Goal: Task Accomplishment & Management: Complete application form

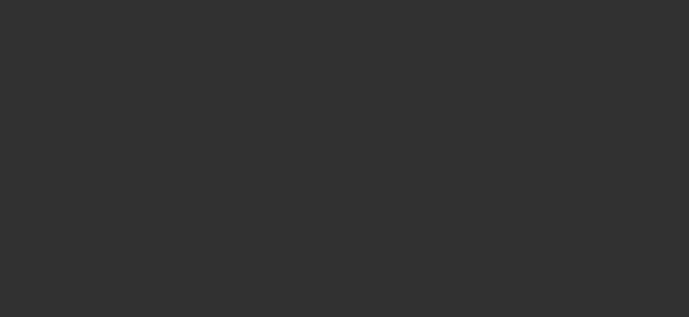
select select "3"
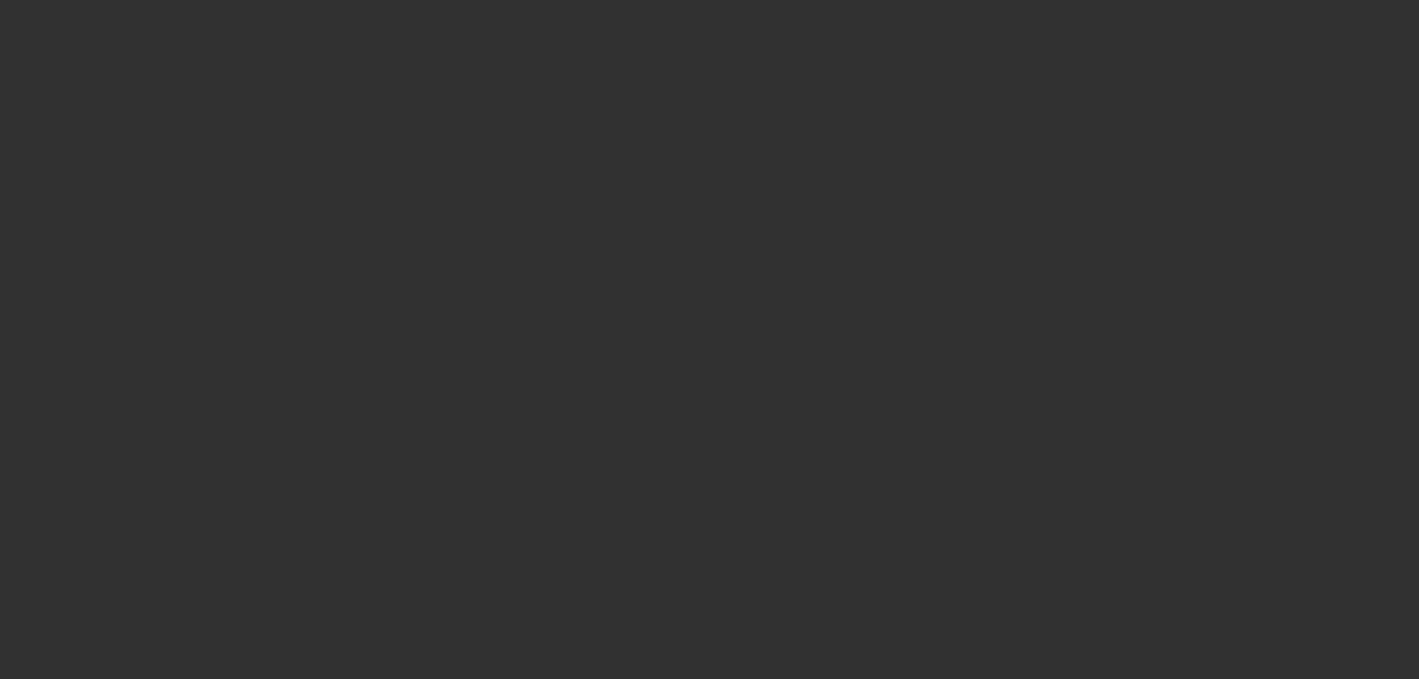
select select "0"
select select "2"
select select "0"
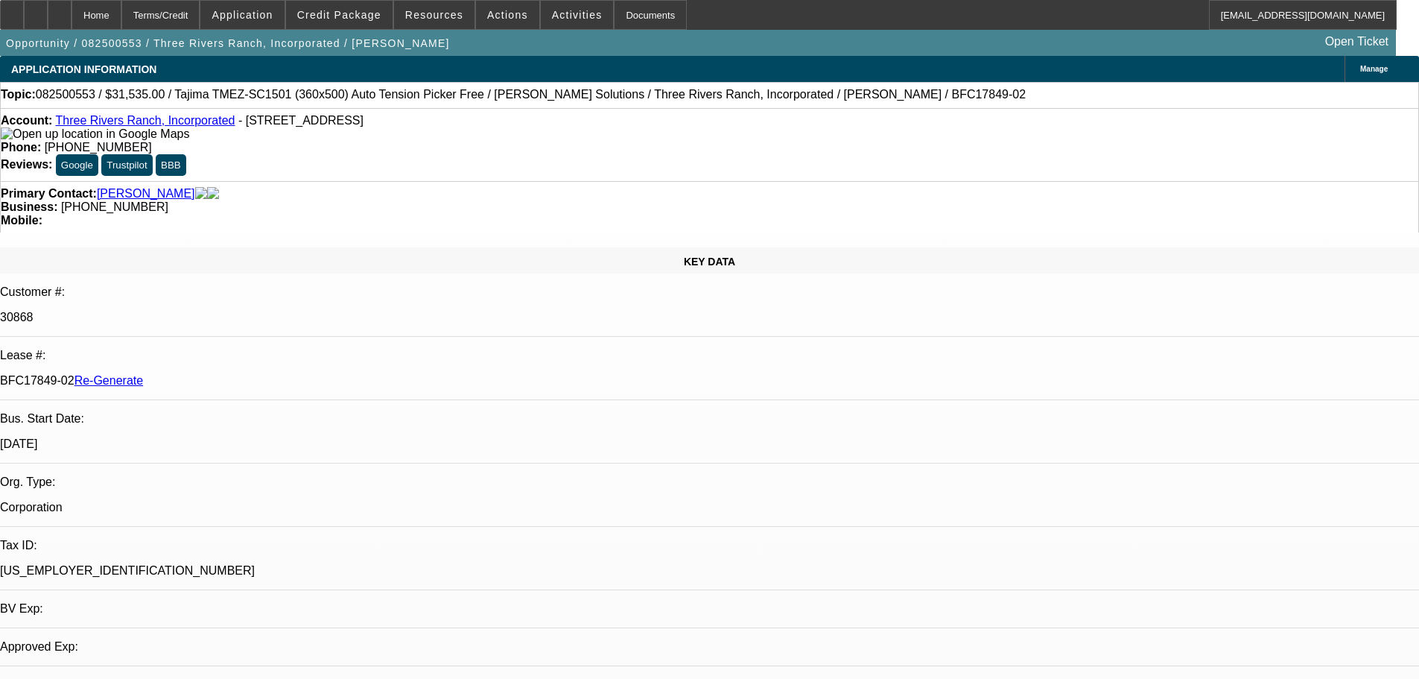
select select "1"
select select "2"
select select "4"
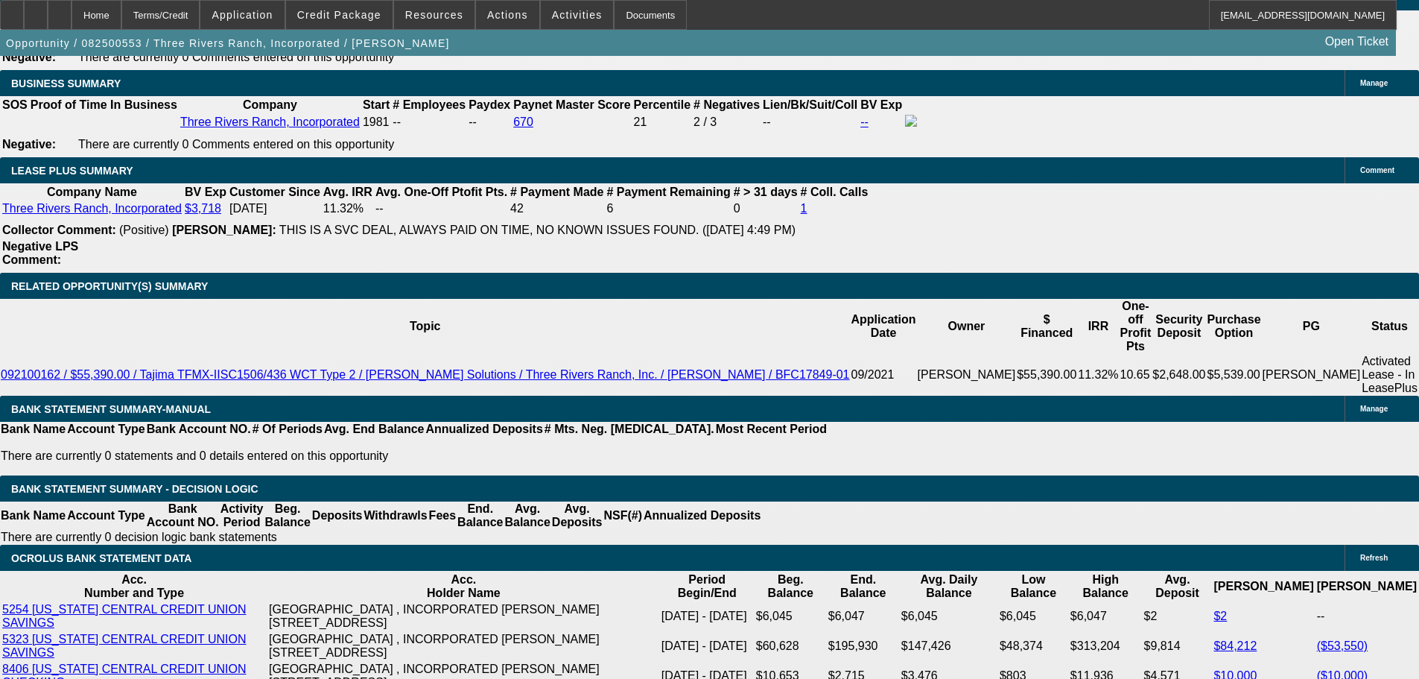
scroll to position [2607, 0]
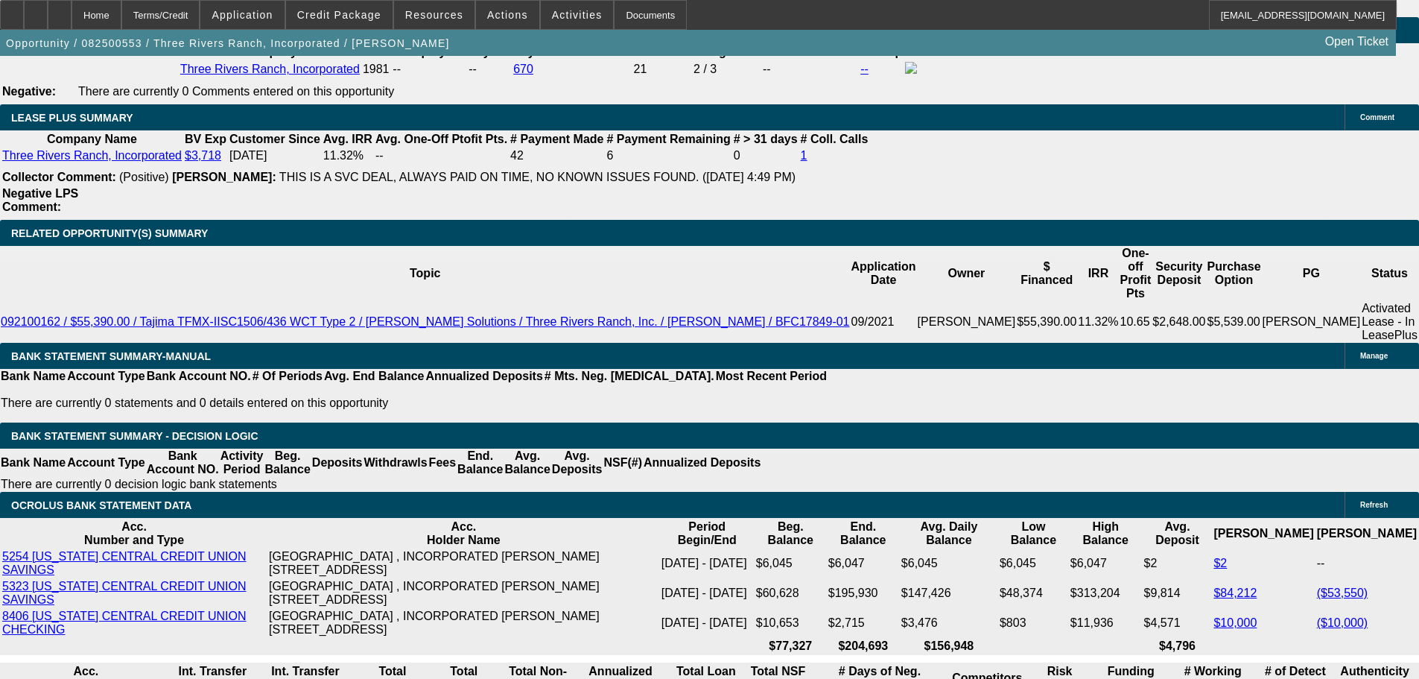
type input "$3,153.50"
type input "UNKNOWN"
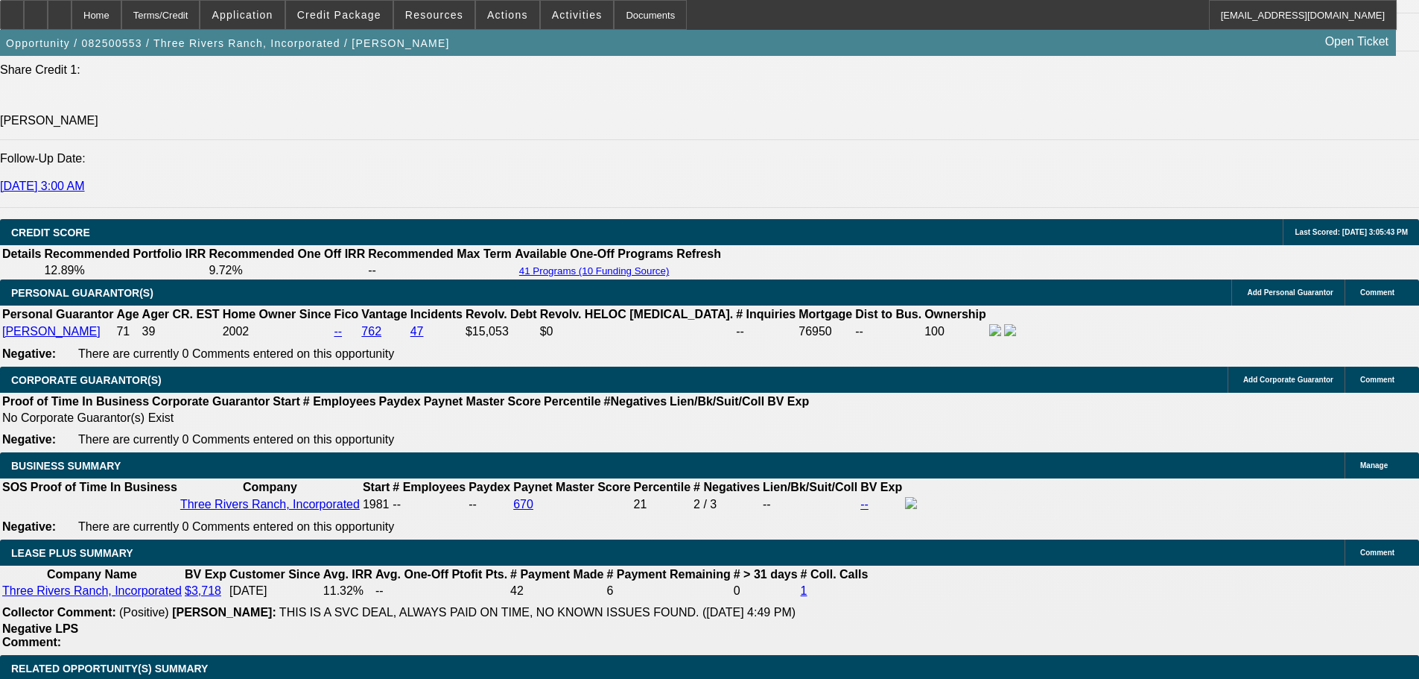
scroll to position [2160, 0]
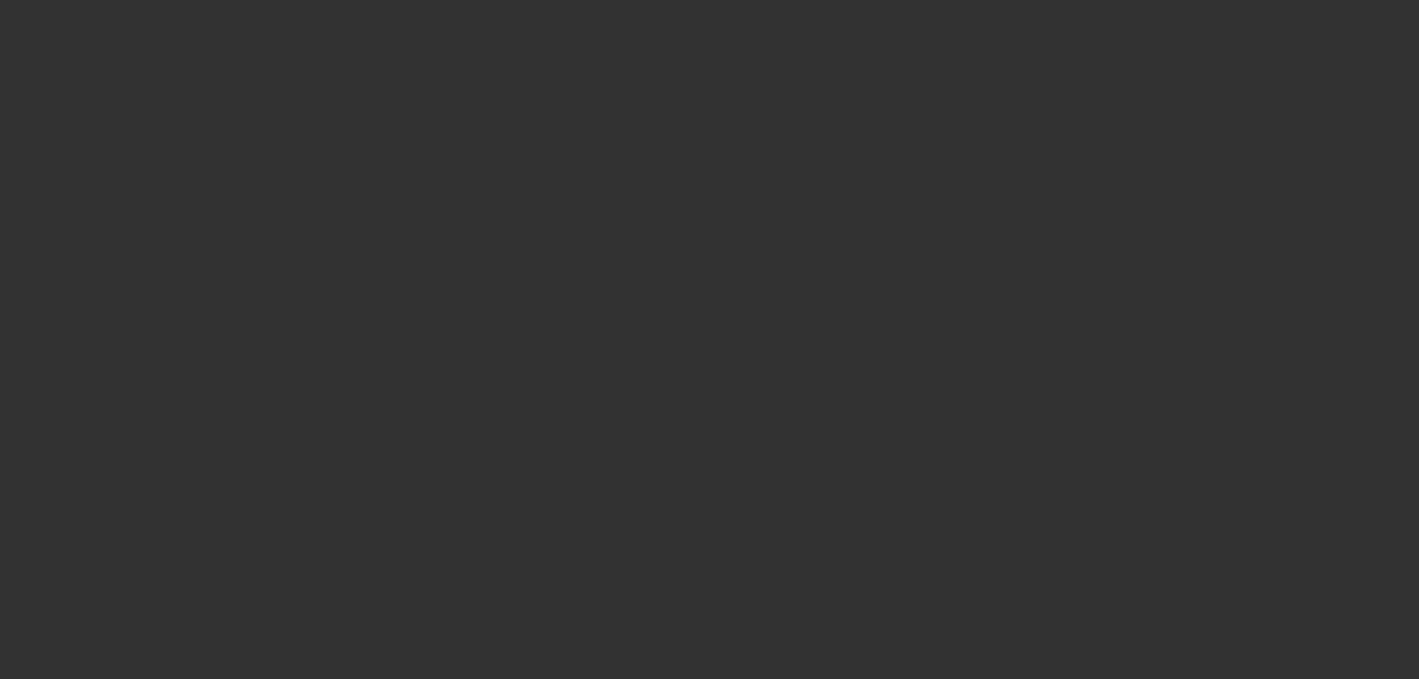
select select "3"
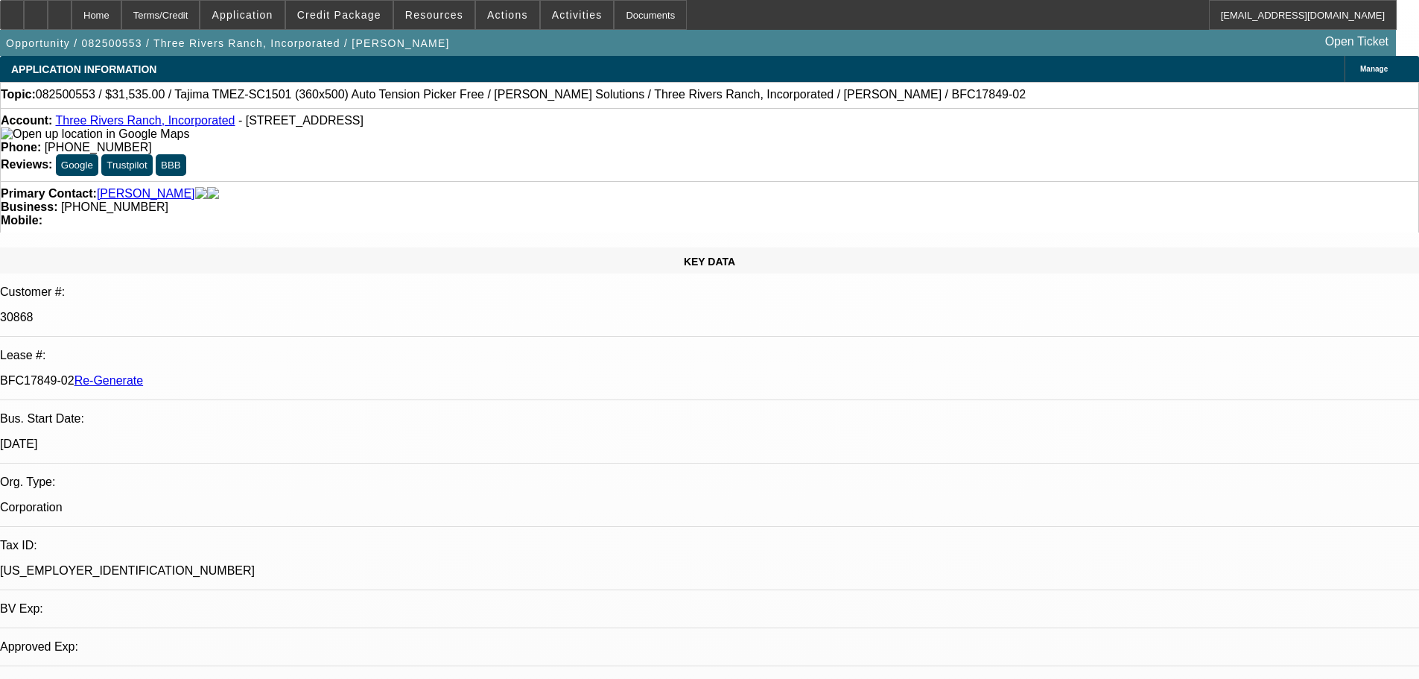
select select "0"
select select "2"
select select "0"
select select "4"
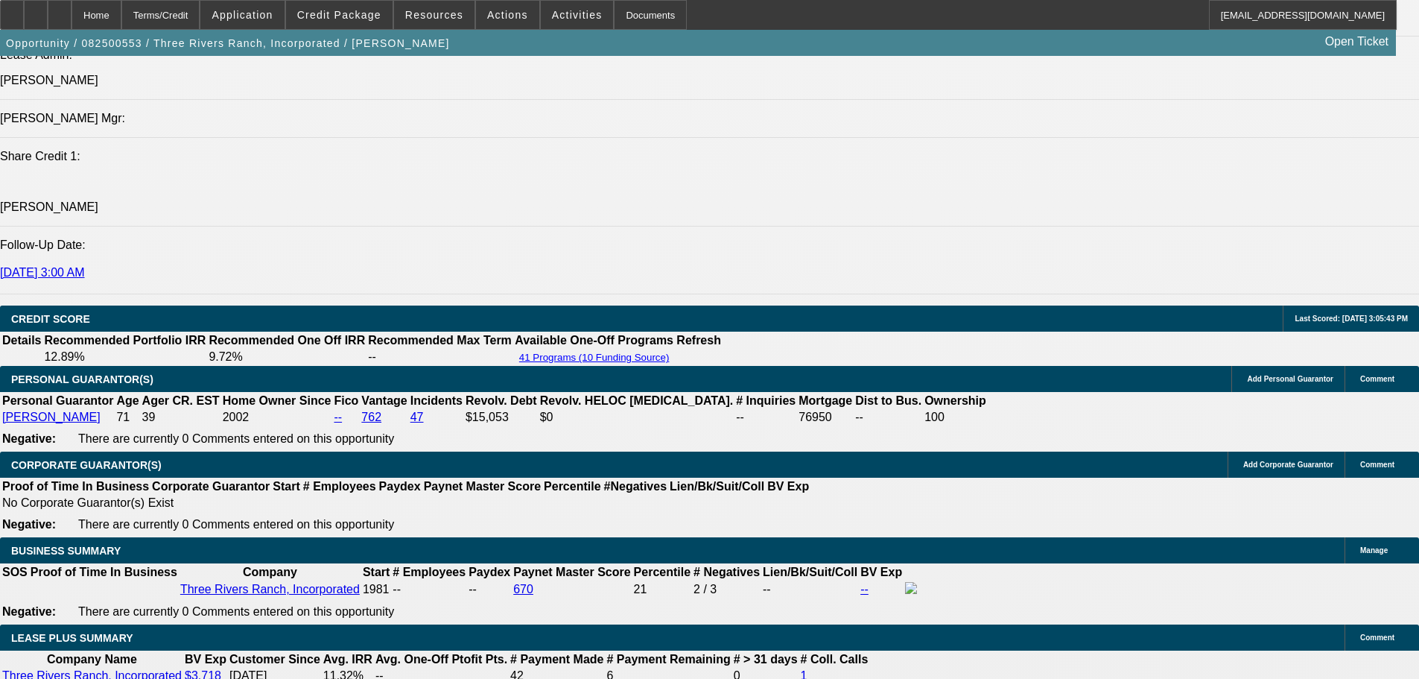
scroll to position [2384, 0]
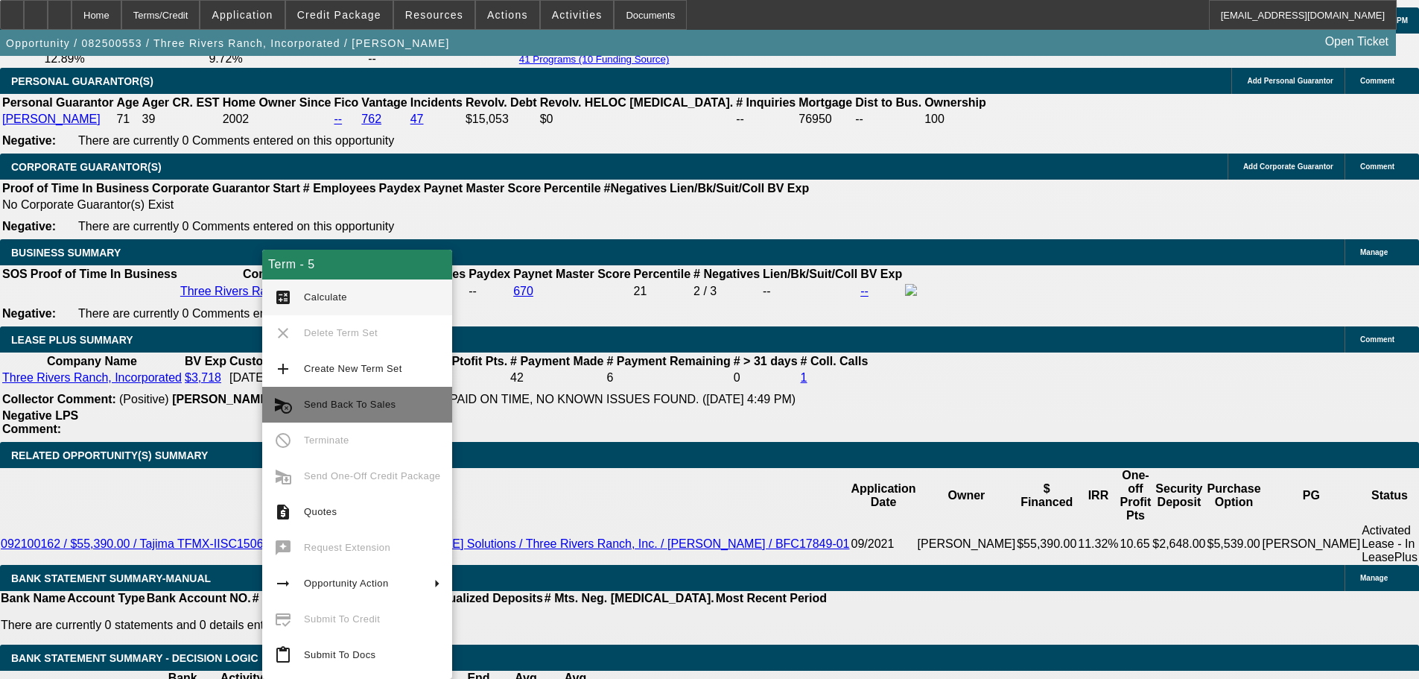
click at [358, 413] on button "cancel_schedule_send Send Back To Sales" at bounding box center [357, 405] width 190 height 36
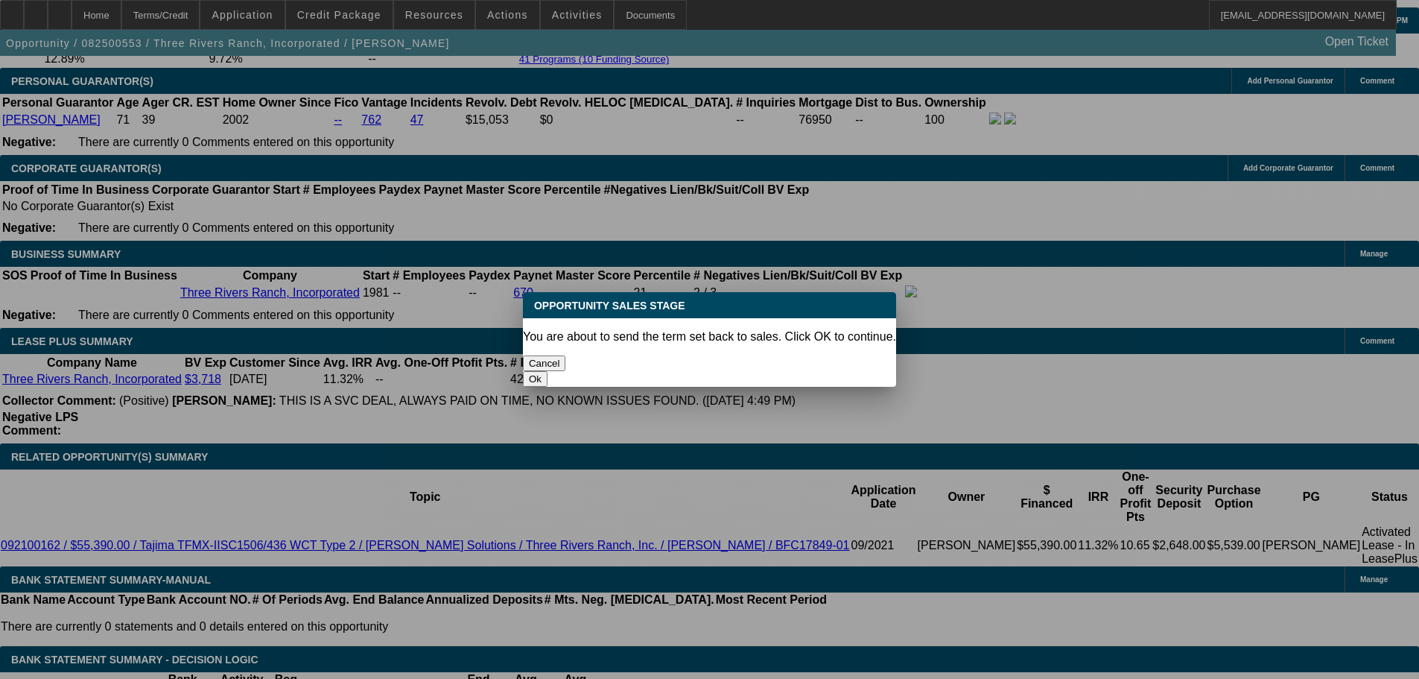
scroll to position [0, 0]
click at [547, 371] on button "Ok" at bounding box center [535, 379] width 25 height 16
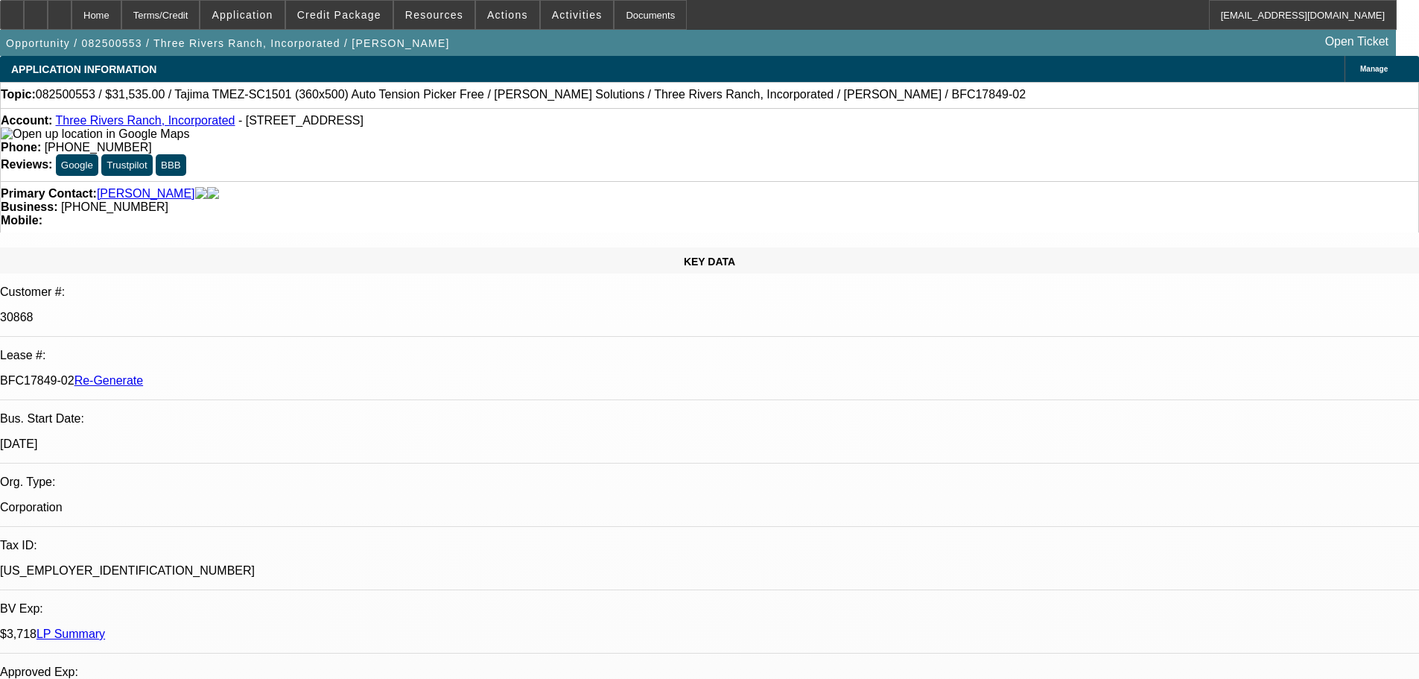
type textarea "Revise Purchase Option/review term"
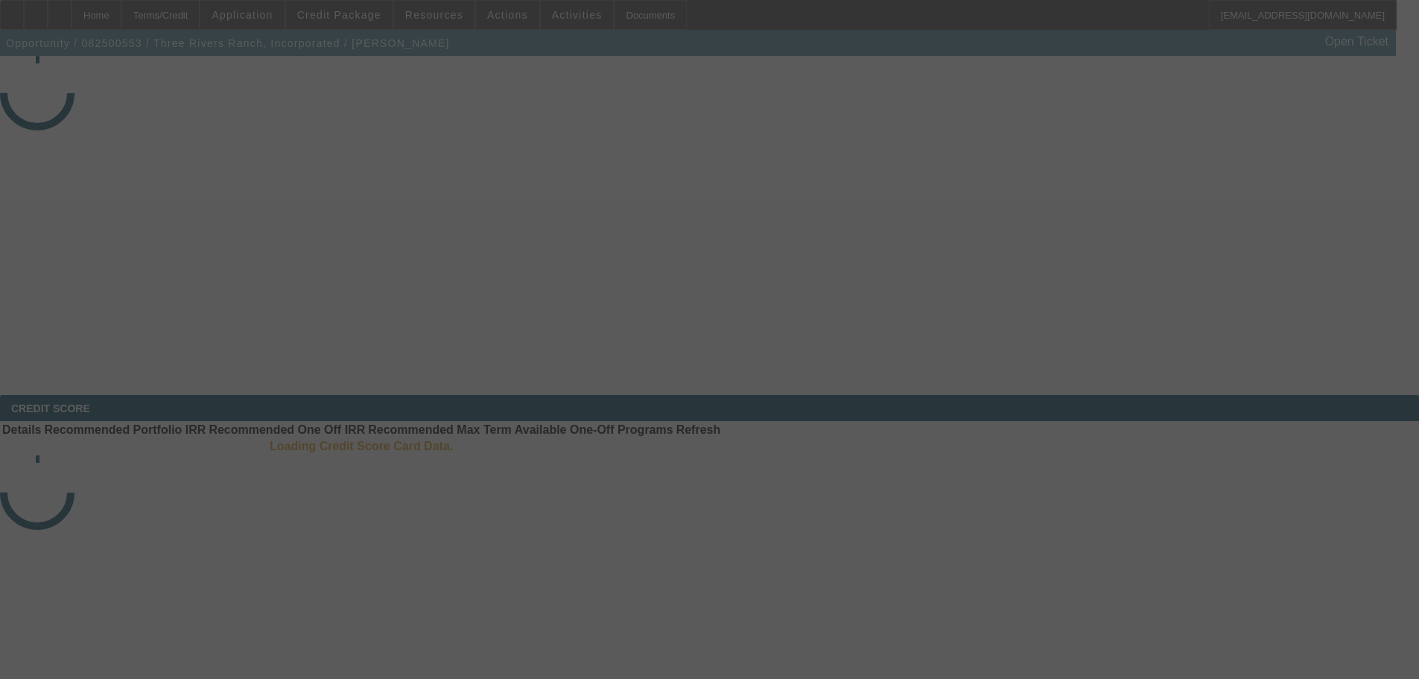
select select "3"
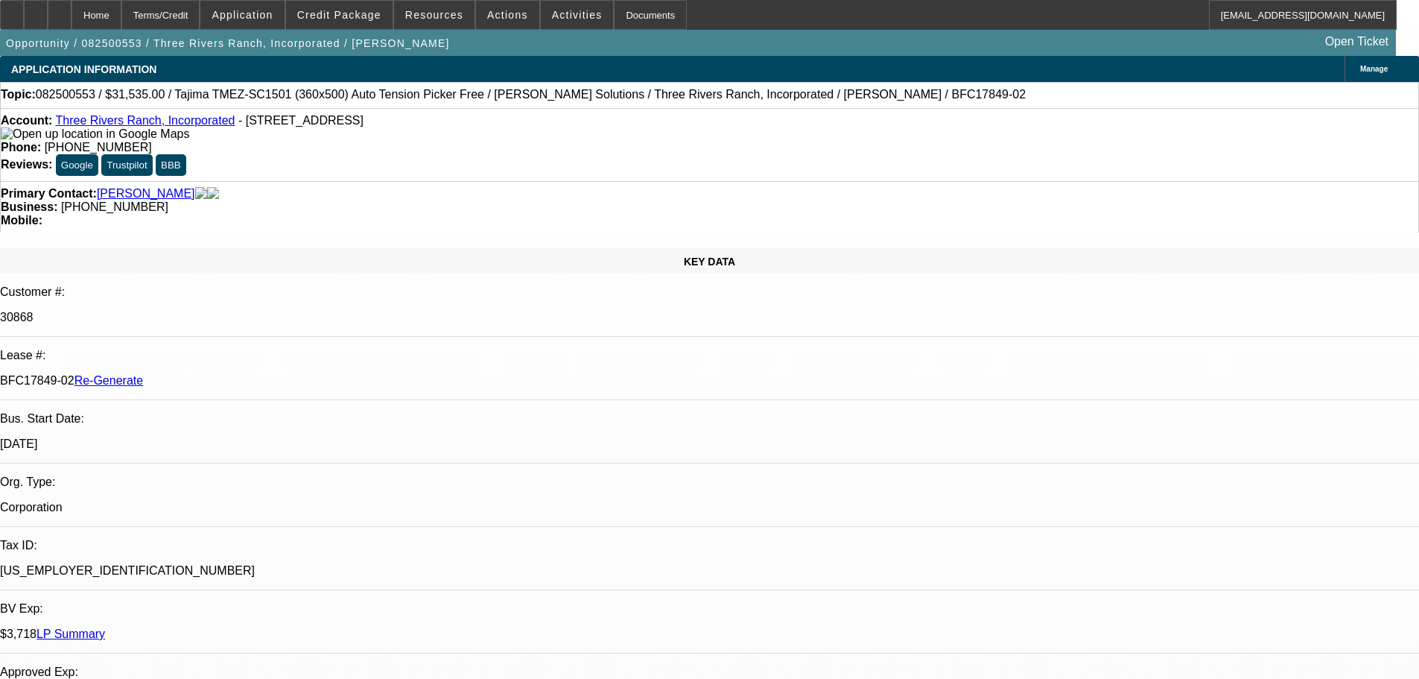
select select "0"
select select "2"
select select "0.1"
select select "4"
